Goal: Task Accomplishment & Management: Use online tool/utility

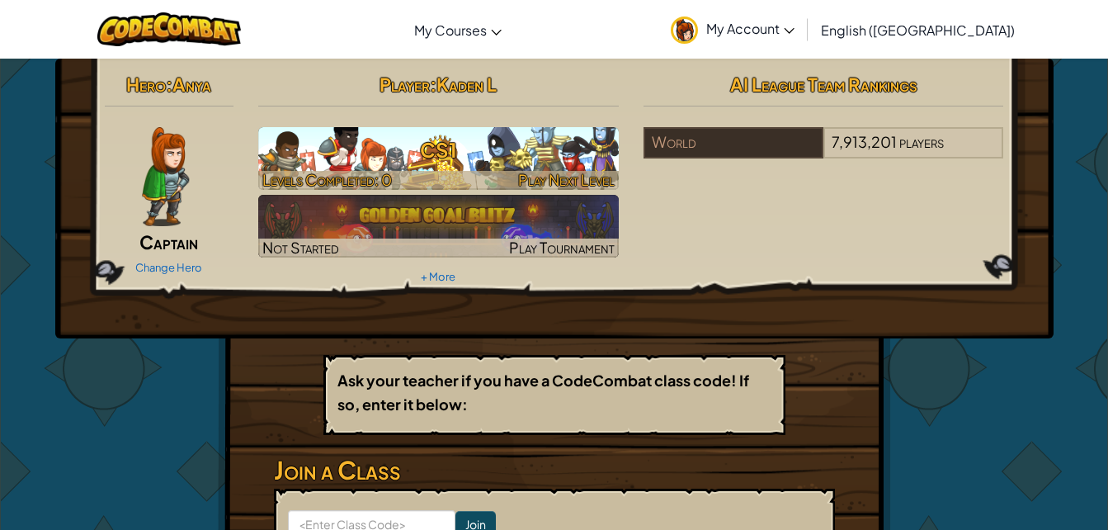
click at [546, 156] on h3 "CS1" at bounding box center [438, 149] width 361 height 37
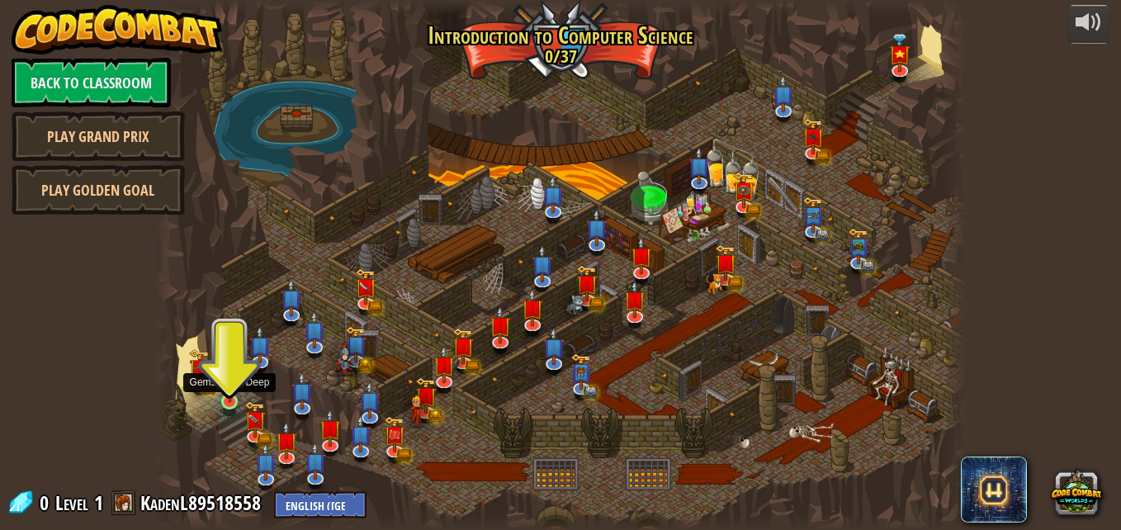
click at [233, 387] on img at bounding box center [229, 381] width 19 height 44
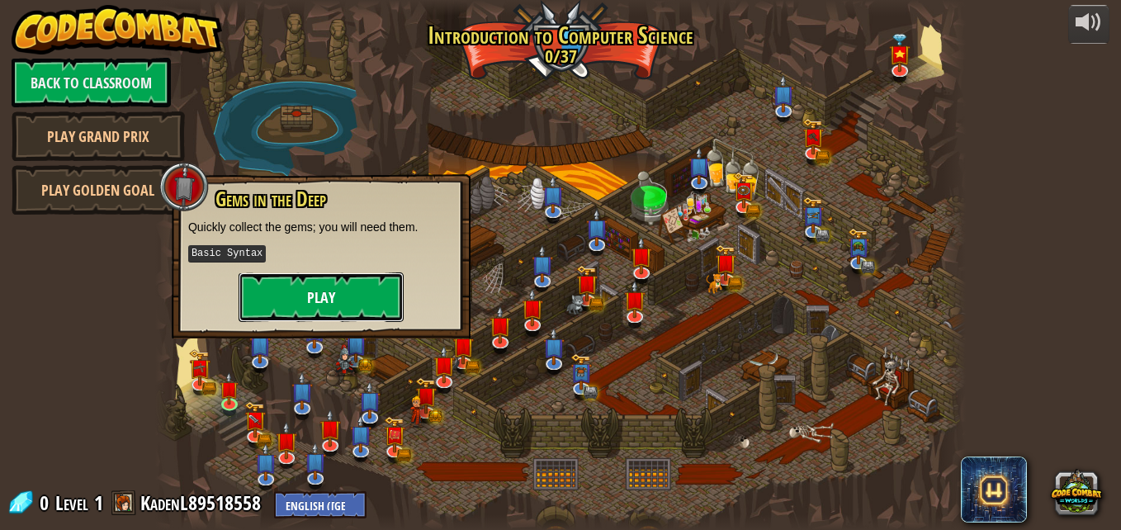
click at [314, 294] on button "Play" at bounding box center [321, 297] width 165 height 50
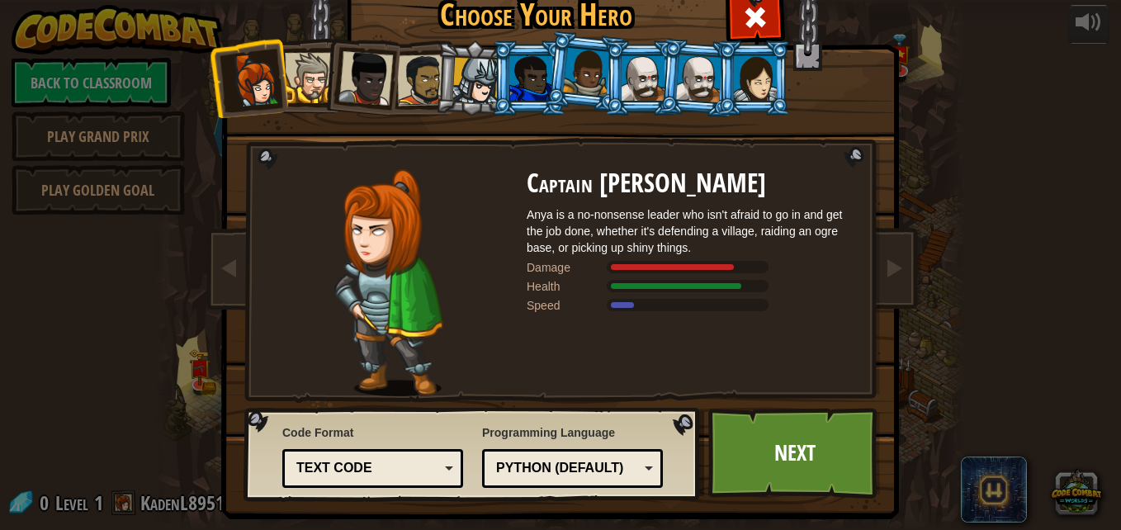
click at [589, 476] on div "Python (Default)" at bounding box center [567, 468] width 143 height 19
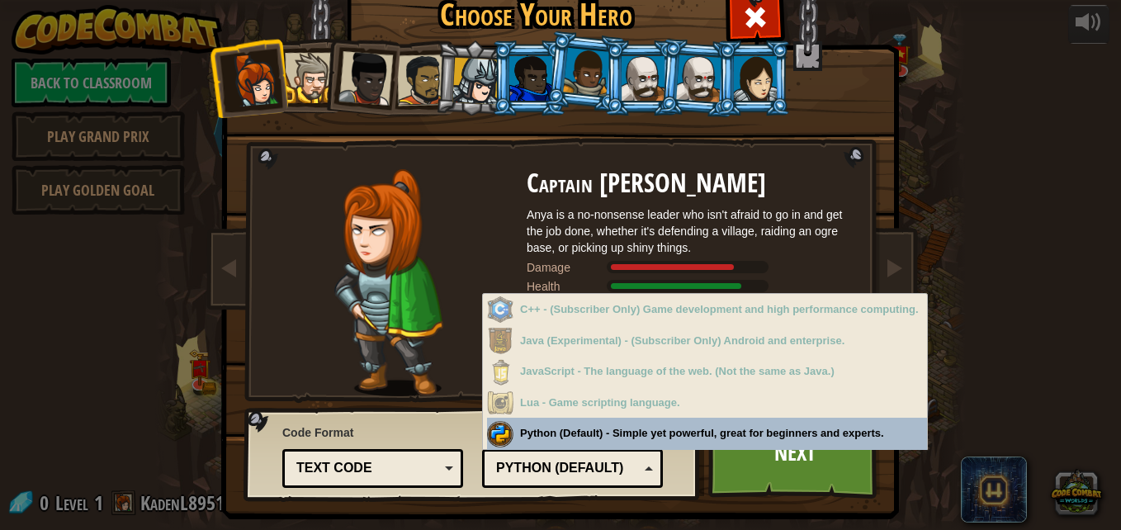
click at [406, 462] on div "Text code" at bounding box center [367, 468] width 143 height 19
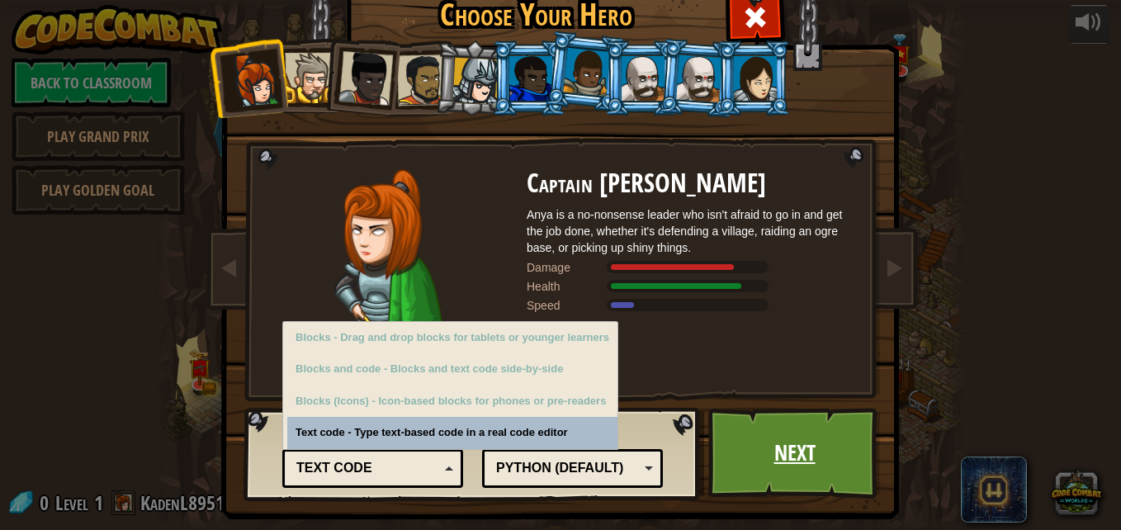
click at [776, 491] on link "Next" at bounding box center [794, 453] width 173 height 91
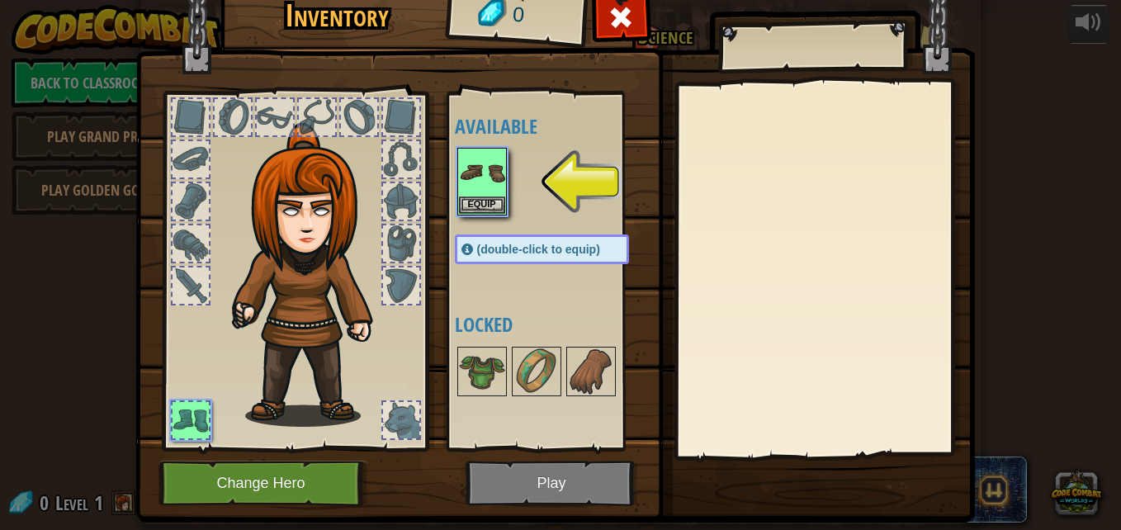
click at [533, 471] on img at bounding box center [554, 222] width 839 height 599
click at [485, 196] on button "Equip" at bounding box center [482, 204] width 46 height 17
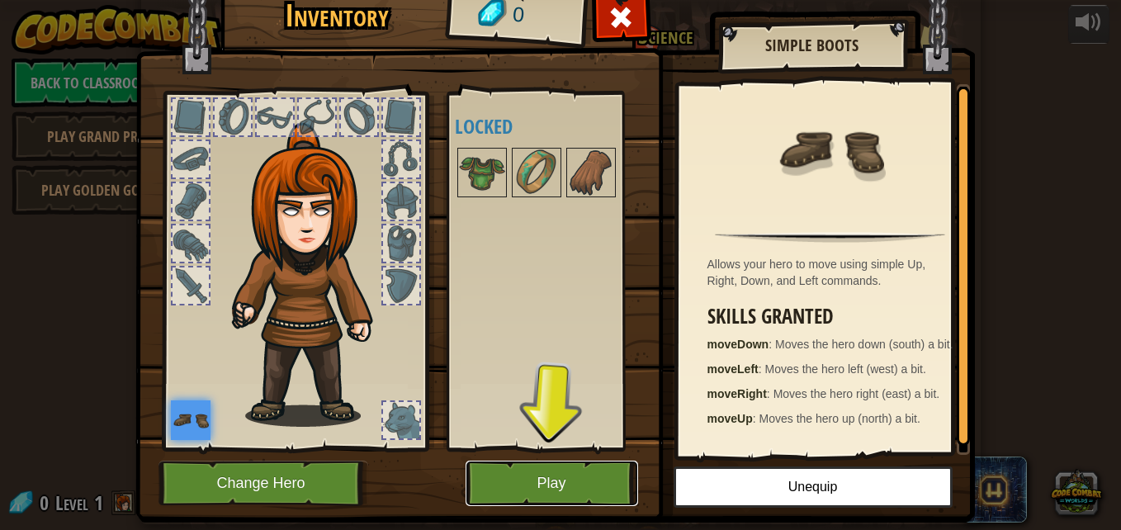
click at [547, 483] on button "Play" at bounding box center [552, 483] width 173 height 45
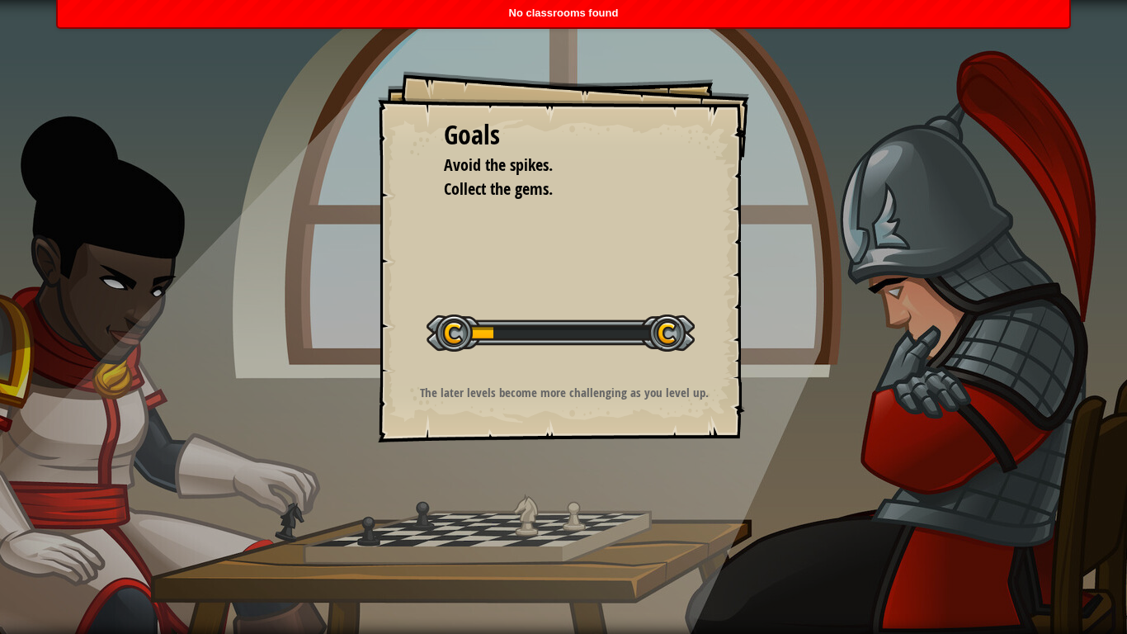
click at [572, 314] on div at bounding box center [561, 332] width 268 height 37
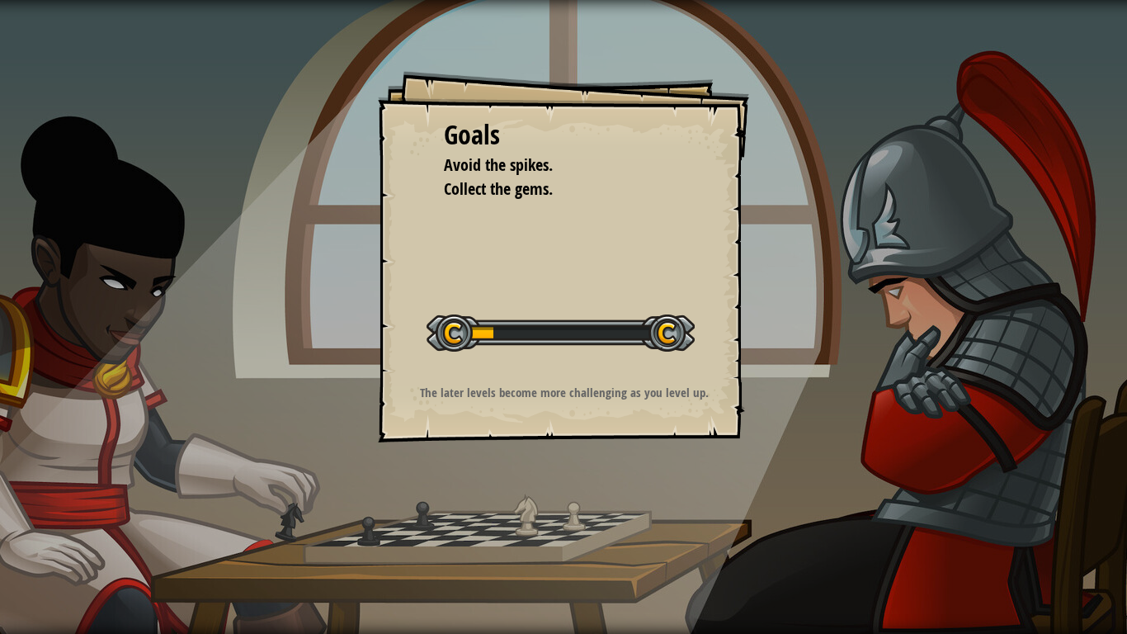
click at [572, 359] on div "Start Level" at bounding box center [561, 331] width 268 height 66
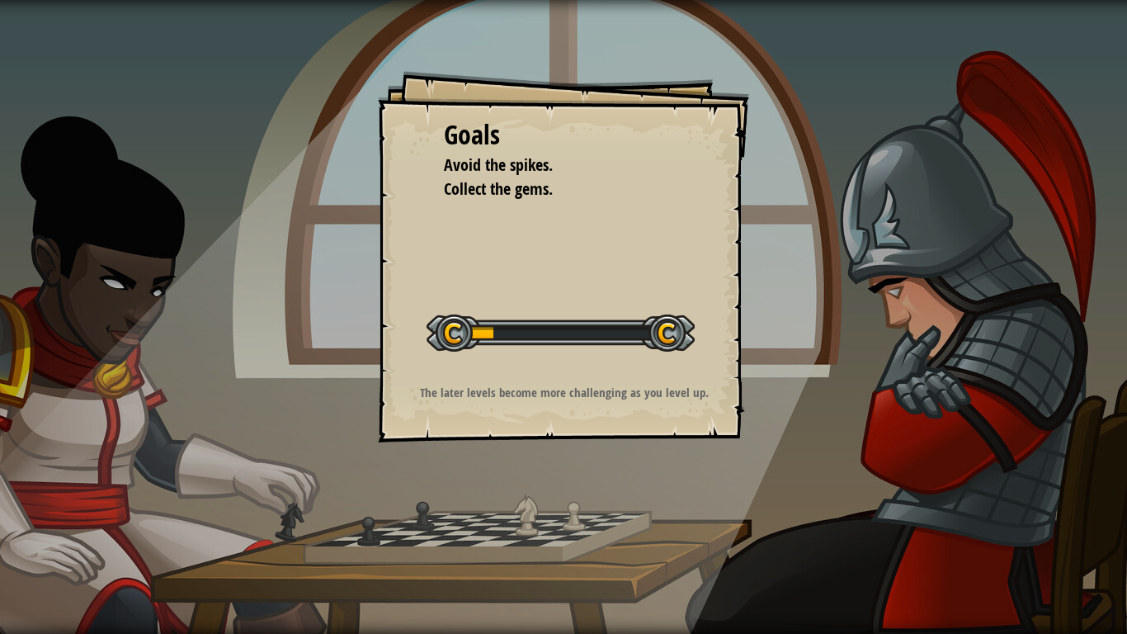
click at [572, 359] on div "Start Level" at bounding box center [561, 331] width 268 height 66
click at [576, 464] on div "Goals Avoid the spikes. Collect the gems. Start Level Error loading from server…" at bounding box center [563, 317] width 1127 height 634
click at [494, 332] on div at bounding box center [561, 332] width 268 height 37
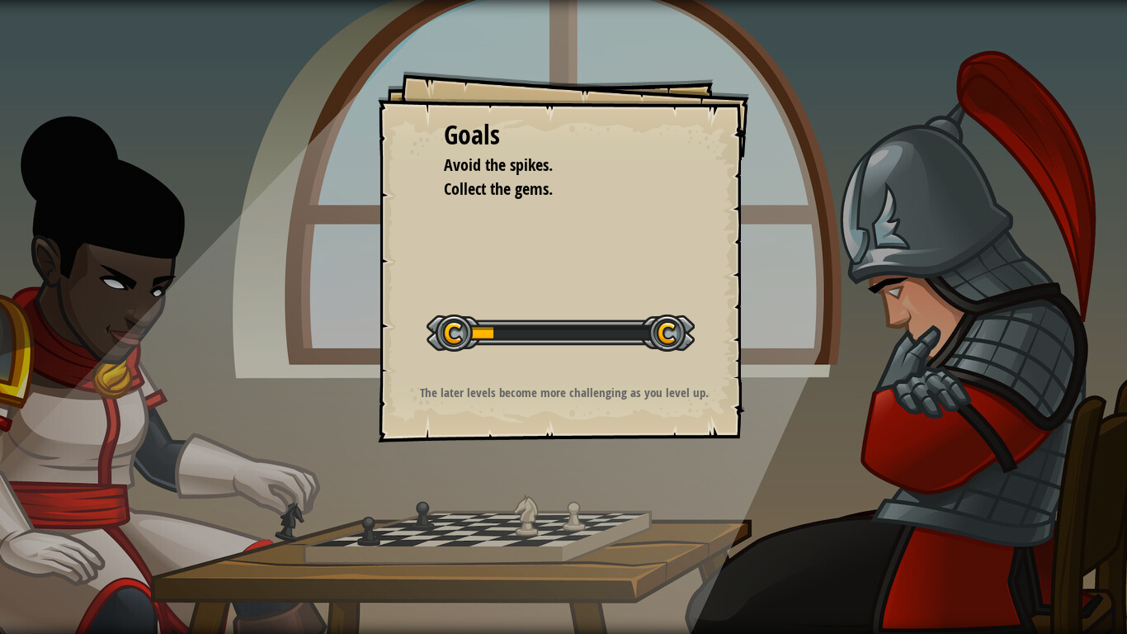
click at [494, 332] on div at bounding box center [561, 332] width 268 height 37
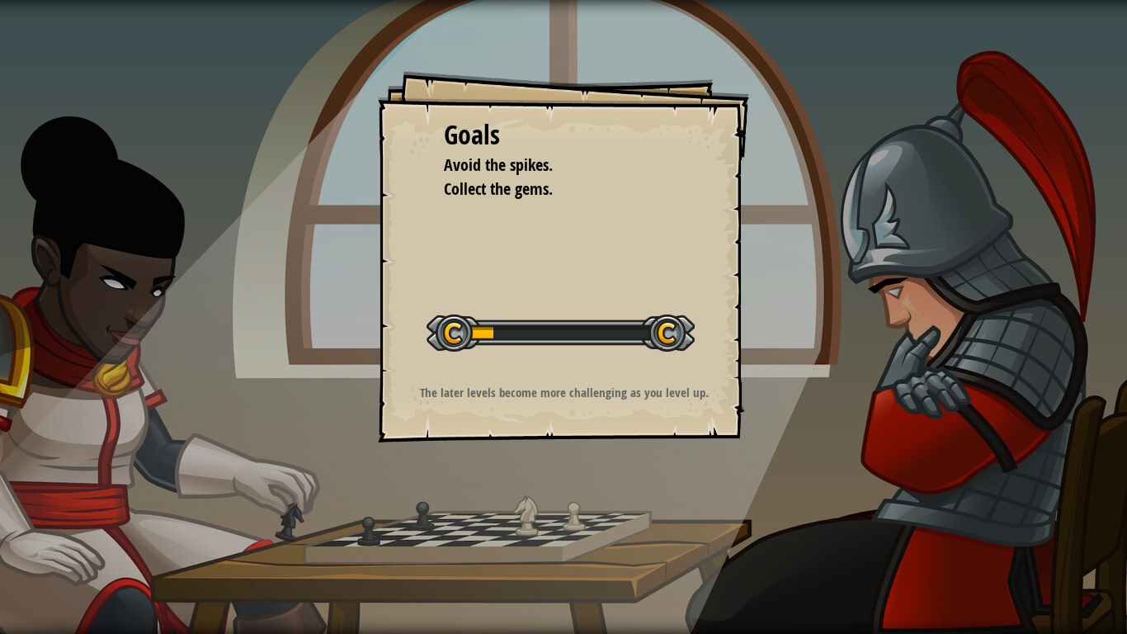
click at [494, 332] on div at bounding box center [561, 332] width 268 height 37
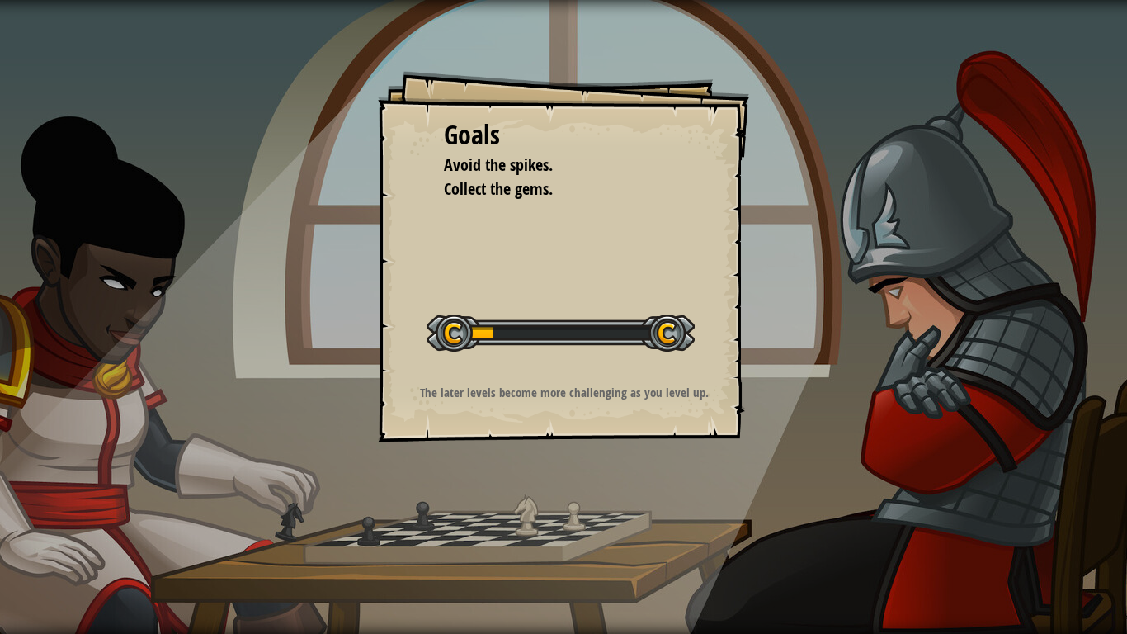
click at [494, 332] on div at bounding box center [561, 332] width 268 height 37
click at [446, 64] on div "Goals Avoid the spikes. Collect the gems. Start Level Error loading from server…" at bounding box center [563, 317] width 1127 height 634
